Goal: Task Accomplishment & Management: Complete application form

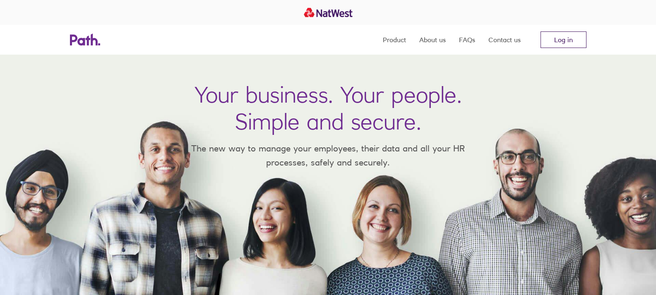
click at [562, 41] on link "Log in" at bounding box center [563, 39] width 46 height 17
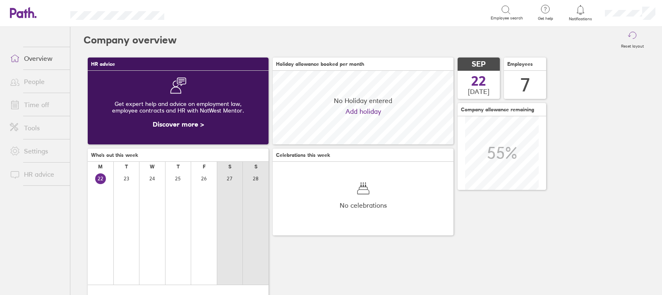
scroll to position [74, 181]
click at [34, 105] on link "Time off" at bounding box center [36, 104] width 67 height 17
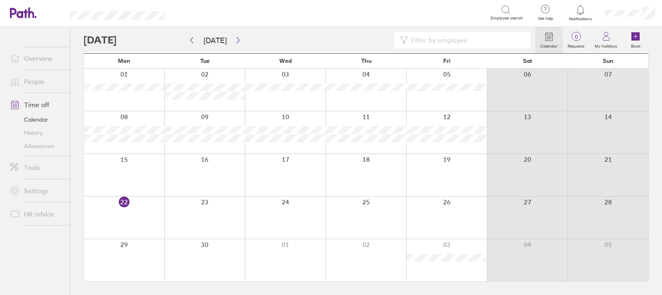
click at [205, 217] on div at bounding box center [204, 218] width 81 height 42
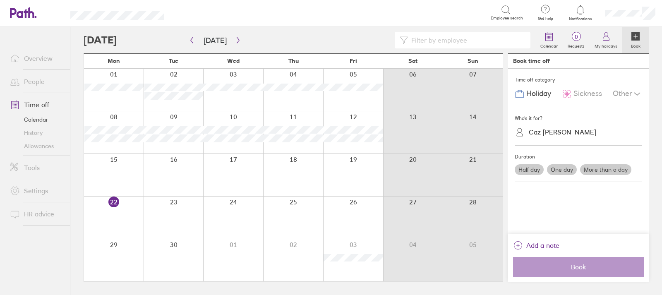
click at [180, 206] on div at bounding box center [174, 218] width 60 height 42
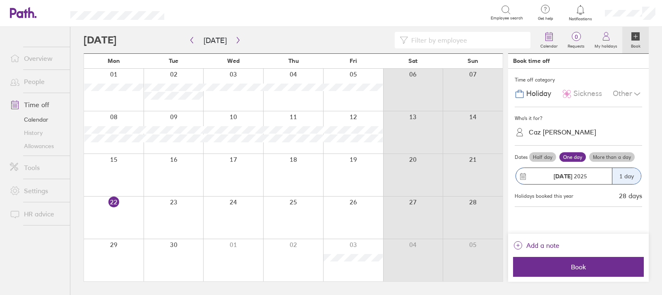
click at [542, 157] on label "Half day" at bounding box center [542, 157] width 27 height 10
click at [0, 0] on input "Half day" at bounding box center [0, 0] width 0 height 0
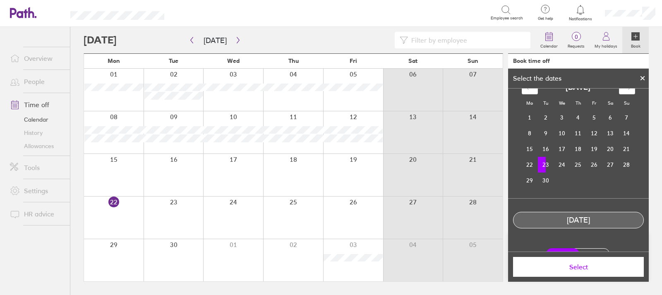
scroll to position [29, 0]
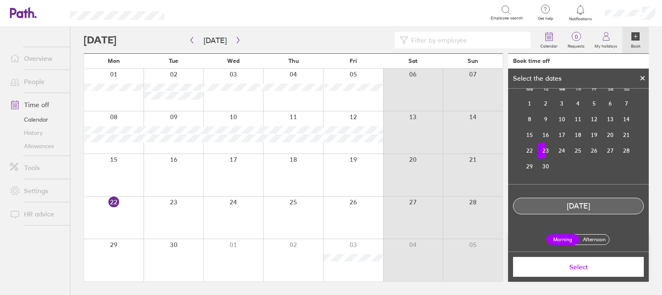
click at [583, 238] on label "Afternoon" at bounding box center [594, 240] width 33 height 10
click at [0, 0] on input "Afternoon" at bounding box center [0, 0] width 0 height 0
click at [568, 265] on span "Select" at bounding box center [578, 266] width 119 height 7
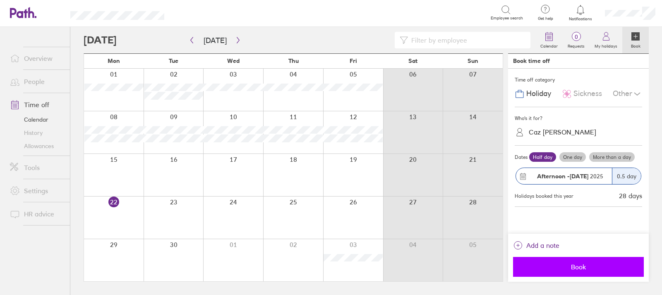
click at [576, 268] on span "Book" at bounding box center [578, 266] width 119 height 7
